Goal: Task Accomplishment & Management: Use online tool/utility

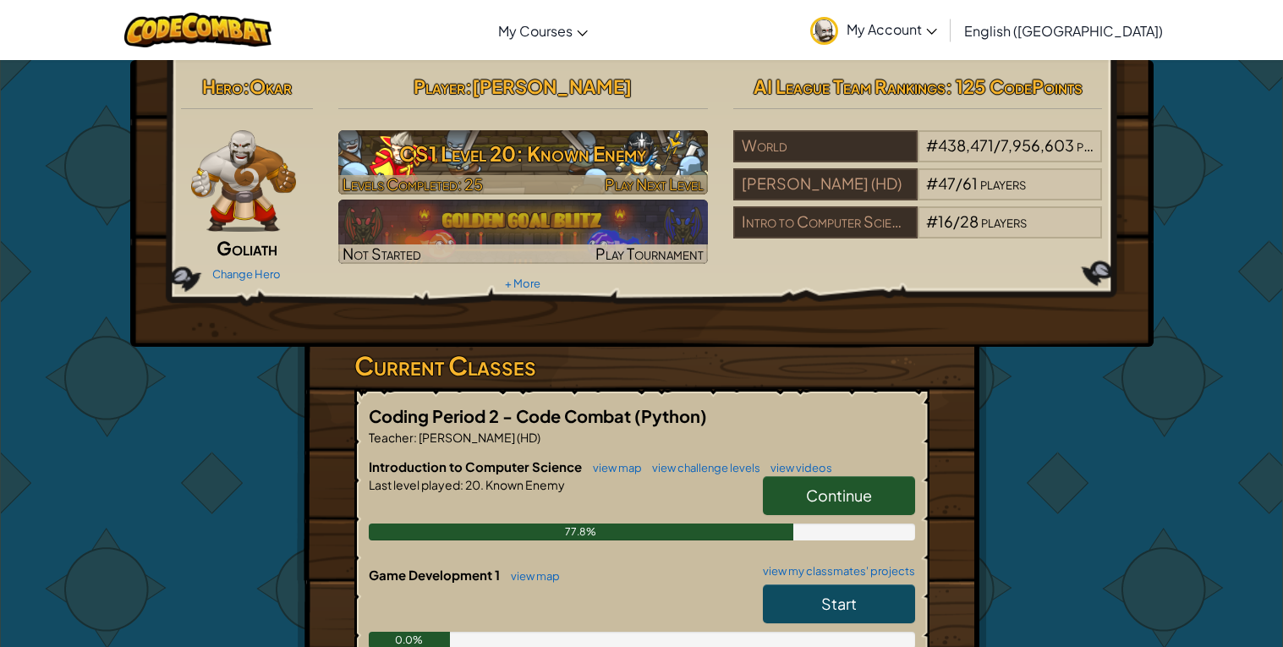
click at [568, 156] on h3 "CS1 Level 20: Known Enemy" at bounding box center [522, 153] width 369 height 38
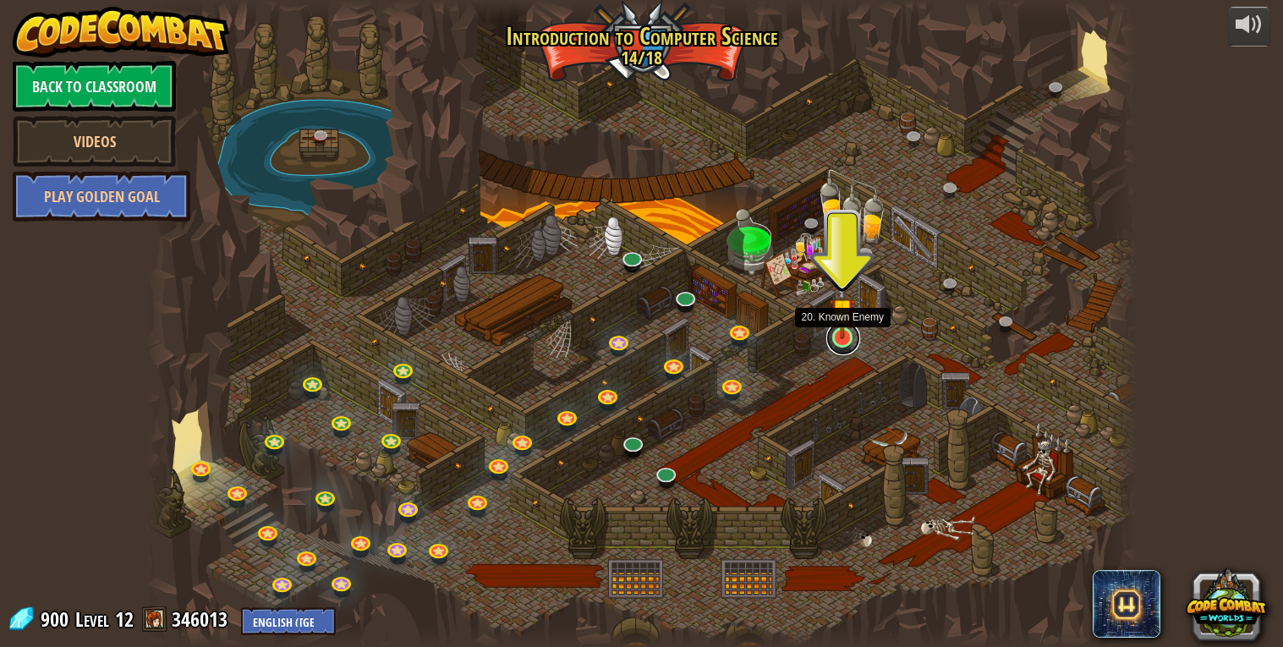
click at [849, 342] on link at bounding box center [843, 338] width 34 height 34
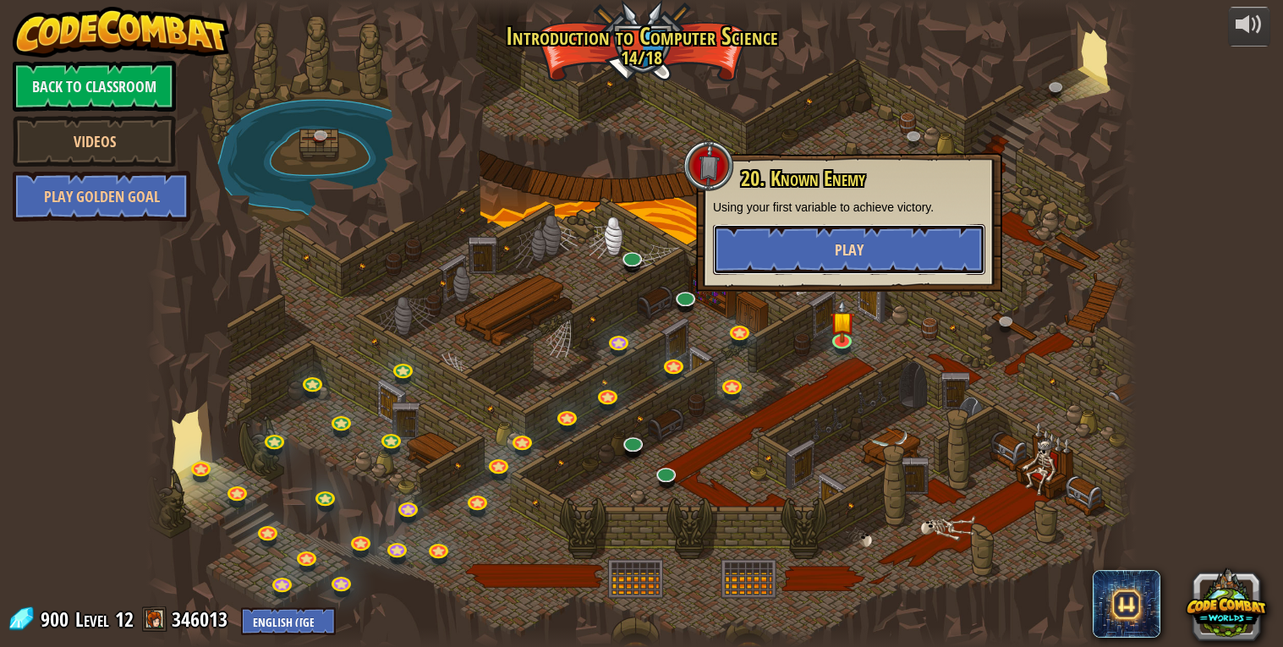
click at [904, 243] on button "Play" at bounding box center [849, 249] width 272 height 51
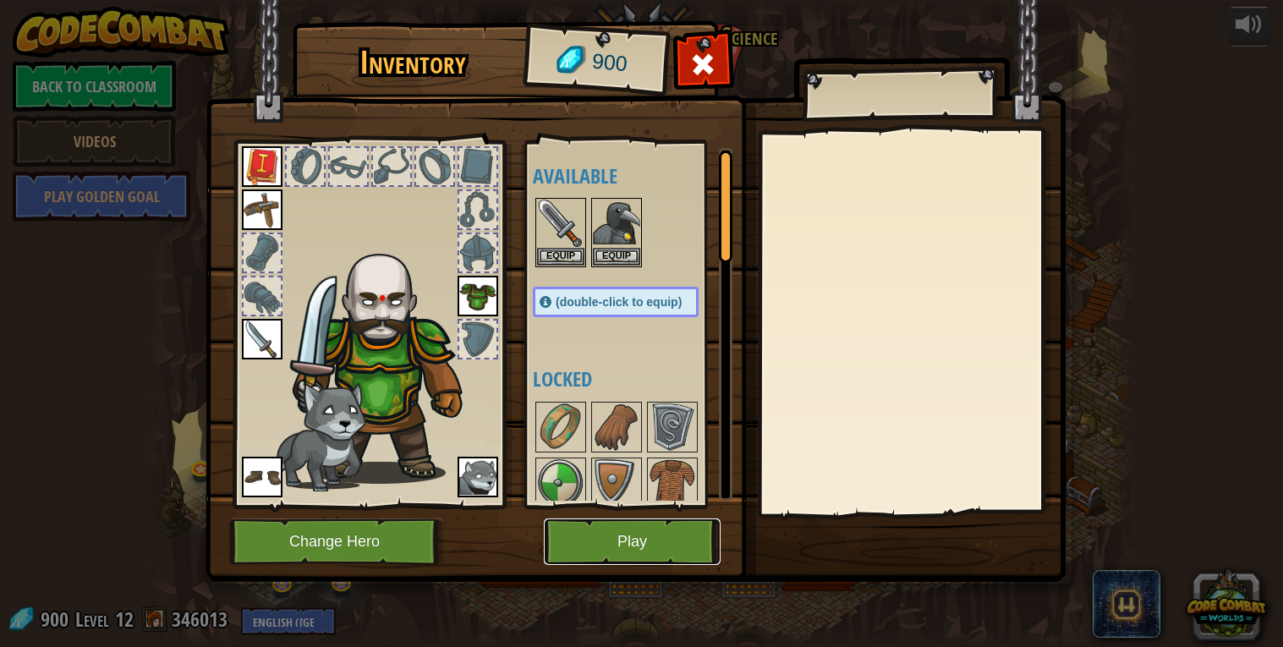
click at [588, 530] on button "Play" at bounding box center [632, 541] width 177 height 47
